Goal: Information Seeking & Learning: Learn about a topic

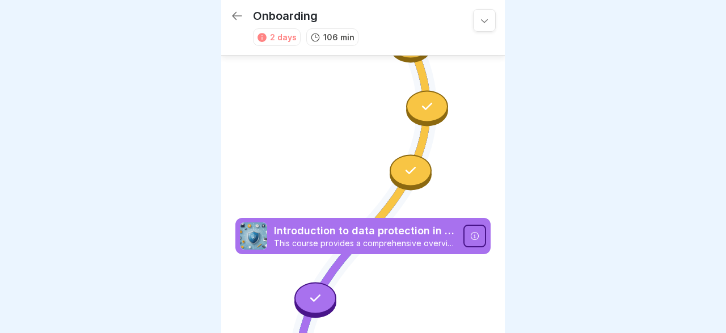
scroll to position [1080, 0]
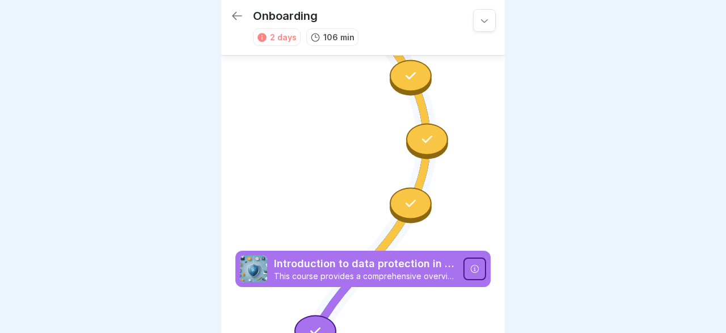
click at [477, 268] on icon at bounding box center [474, 268] width 9 height 9
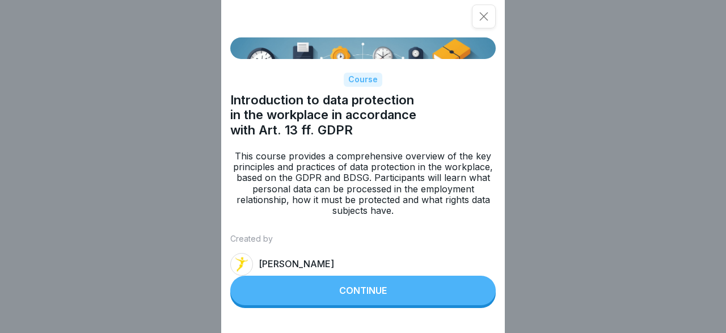
click at [477, 289] on button "Continue" at bounding box center [363, 291] width 266 height 30
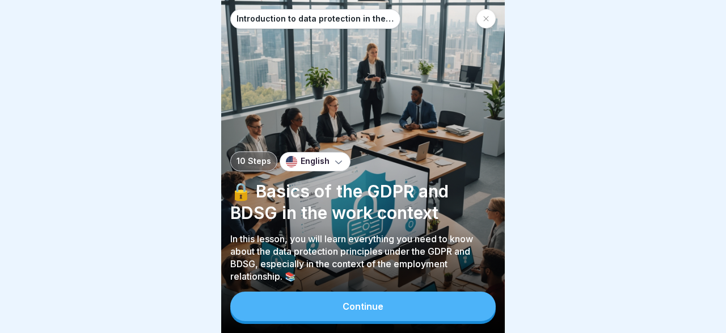
click at [468, 299] on button "Continue" at bounding box center [363, 307] width 266 height 30
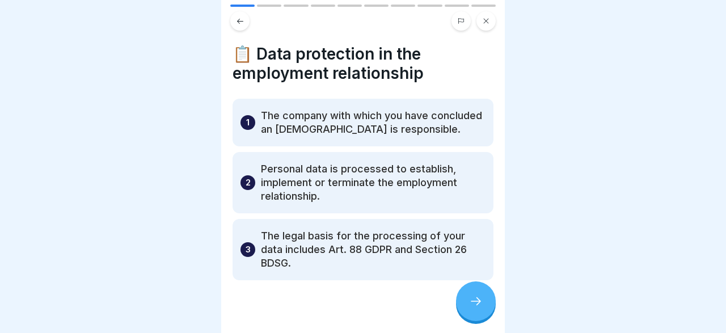
click at [468, 299] on div at bounding box center [476, 301] width 40 height 40
